Goal: Task Accomplishment & Management: Manage account settings

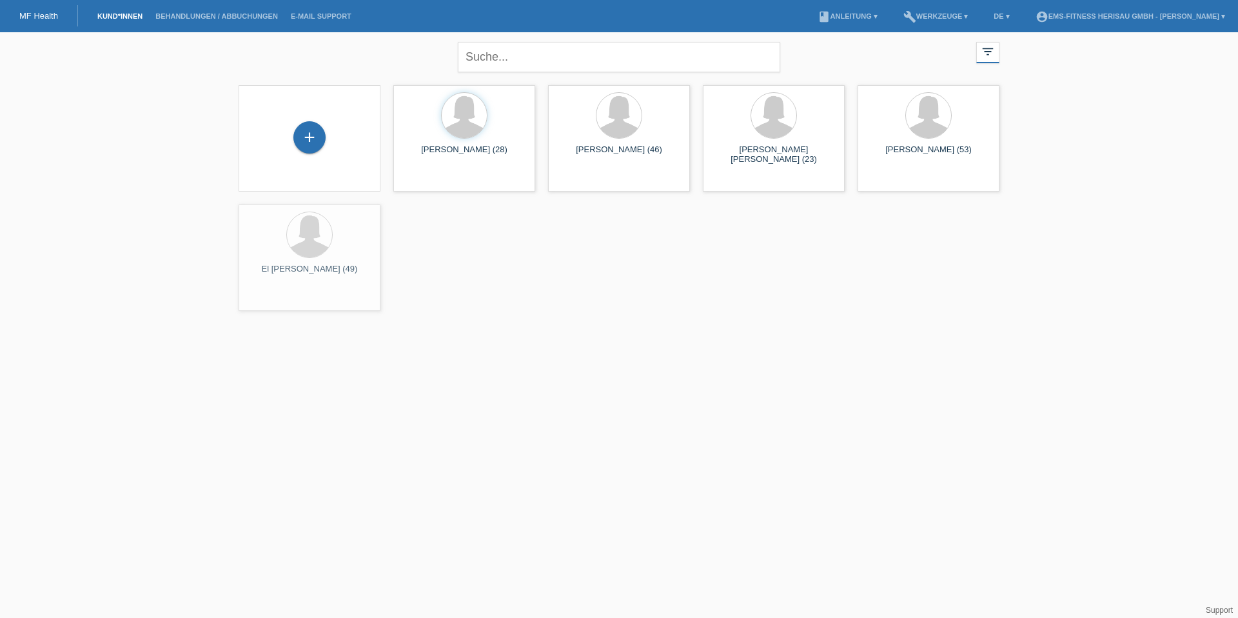
click at [241, 10] on li "Behandlungen / Abbuchungen" at bounding box center [216, 16] width 135 height 33
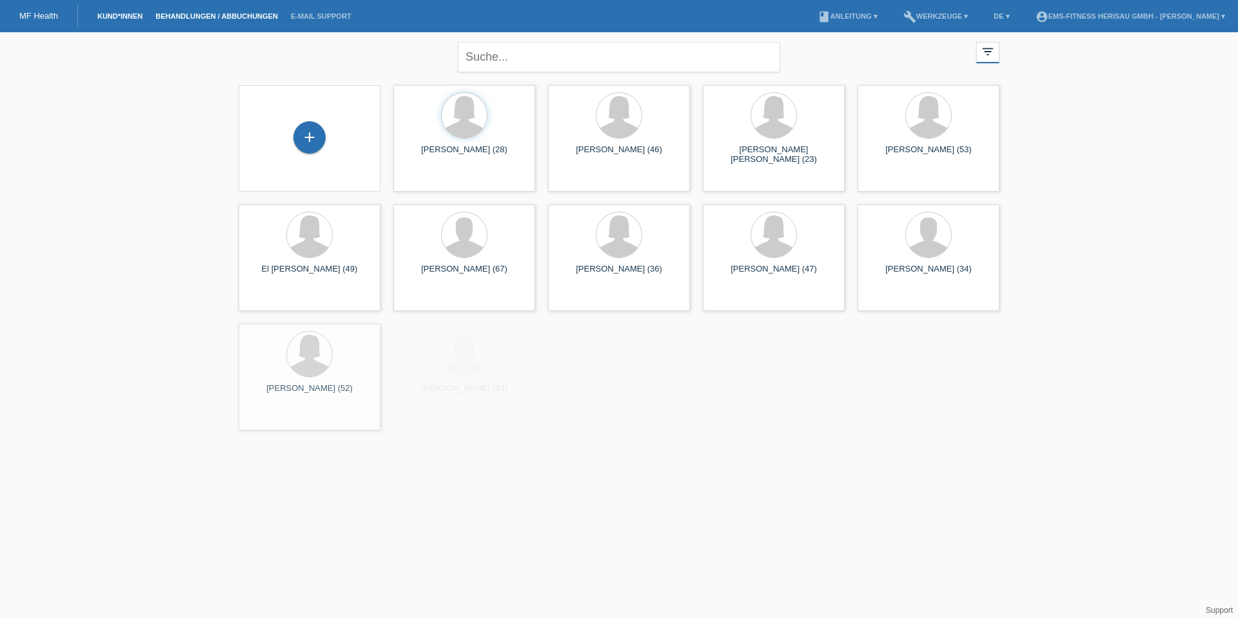
click at [242, 13] on link "Behandlungen / Abbuchungen" at bounding box center [216, 16] width 135 height 8
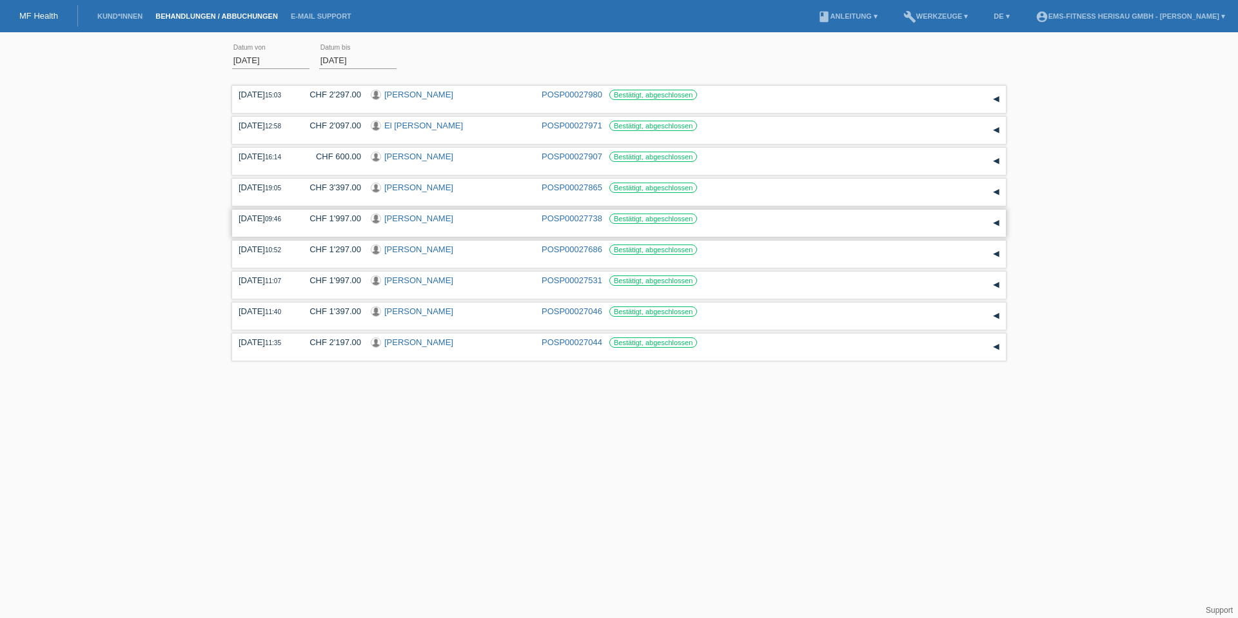
click at [402, 219] on link "[PERSON_NAME]" at bounding box center [418, 218] width 69 height 10
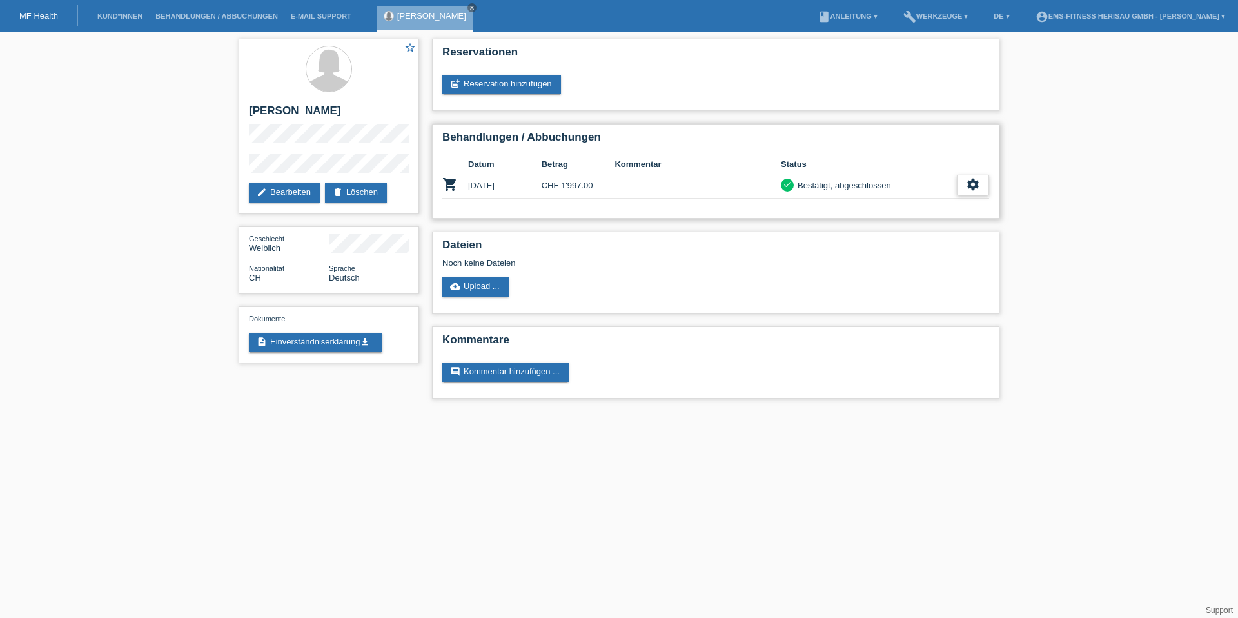
click at [969, 186] on icon "settings" at bounding box center [973, 184] width 14 height 14
click at [891, 264] on span "Stornierung hinzufügen..." at bounding box center [881, 263] width 97 height 15
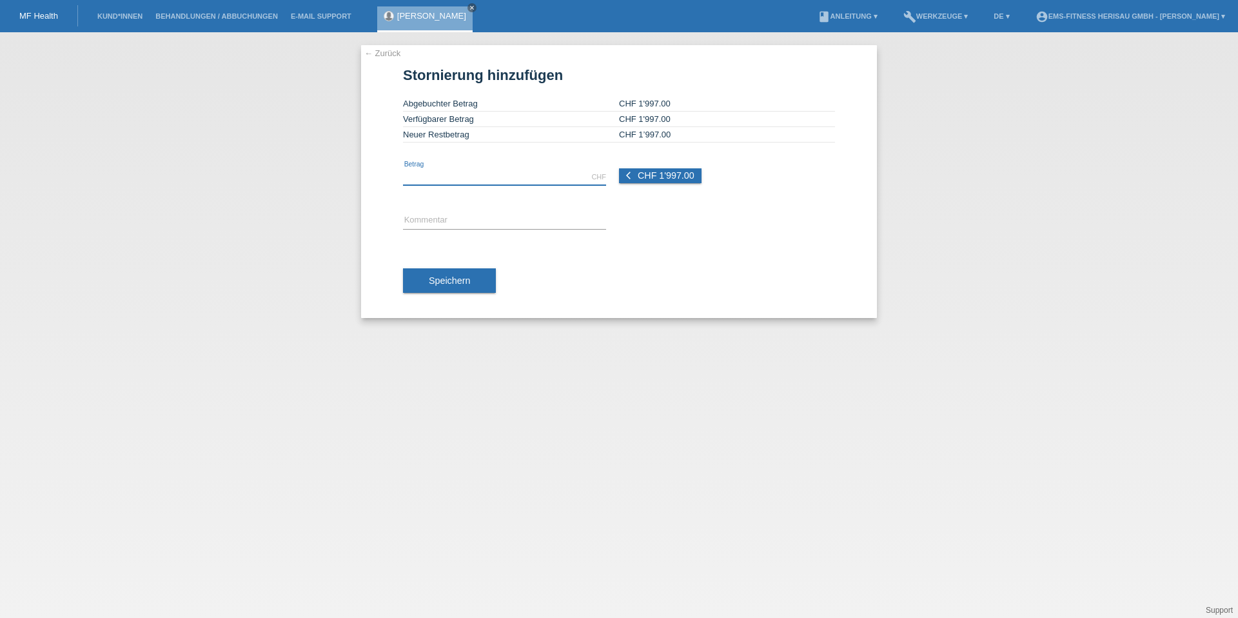
click at [560, 182] on input "text" at bounding box center [504, 177] width 203 height 16
click at [531, 172] on input "text" at bounding box center [504, 177] width 203 height 16
click at [668, 177] on span "CHF 1'997.00" at bounding box center [666, 175] width 57 height 10
type input "1997.00"
click at [469, 287] on button "Speichern" at bounding box center [449, 280] width 93 height 25
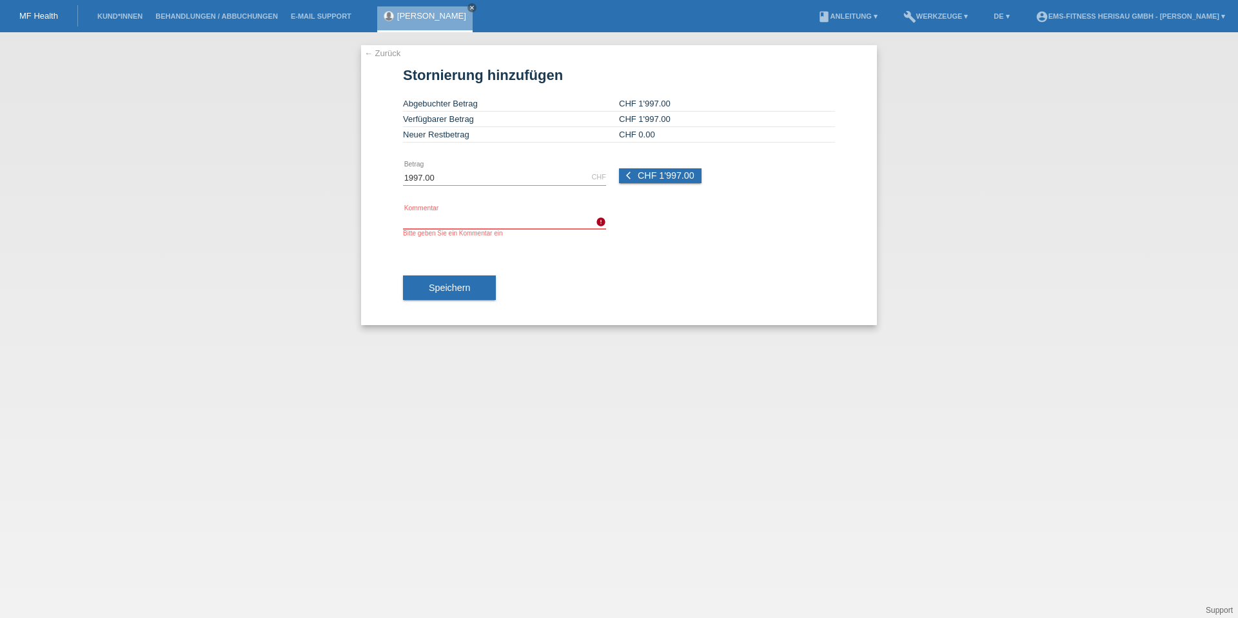
click at [549, 215] on input "text" at bounding box center [504, 221] width 203 height 16
click at [413, 219] on input "FAlsch abgebucht" at bounding box center [504, 221] width 203 height 16
type input "Falsch abgebucht"
click at [417, 291] on button "Speichern" at bounding box center [449, 287] width 93 height 25
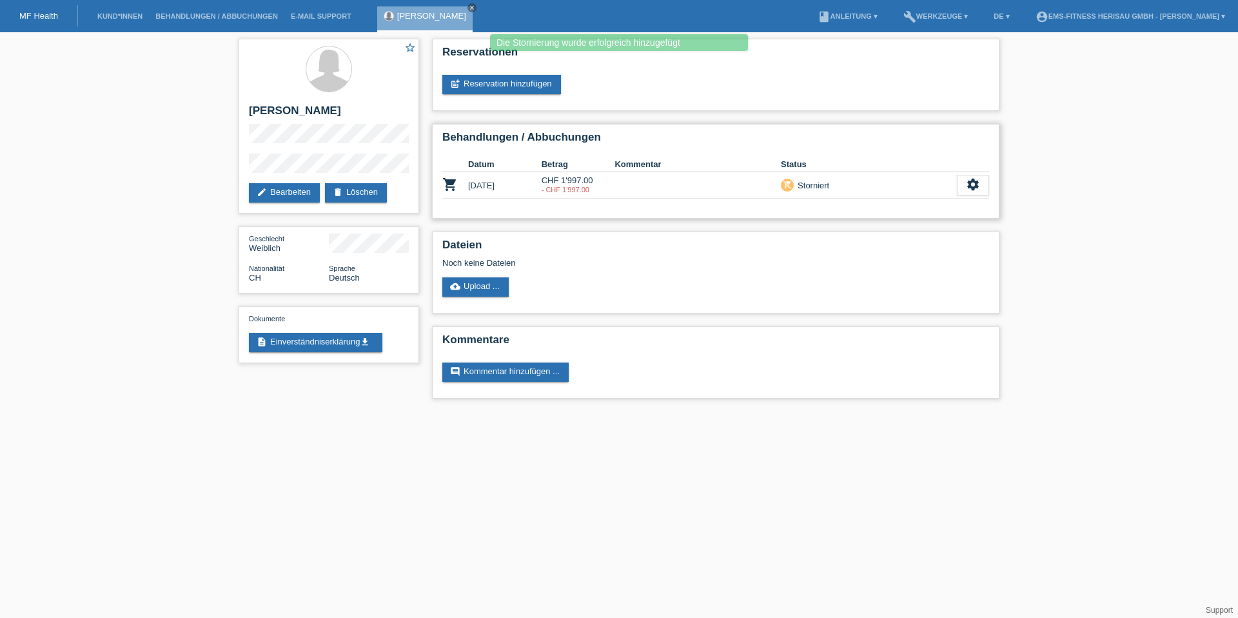
drag, startPoint x: 611, startPoint y: 240, endPoint x: 626, endPoint y: 208, distance: 34.9
click at [622, 235] on div "Dateien Noch keine Dateien cloud_upload Upload ..." at bounding box center [715, 273] width 567 height 82
